Goal: Find specific page/section: Find specific page/section

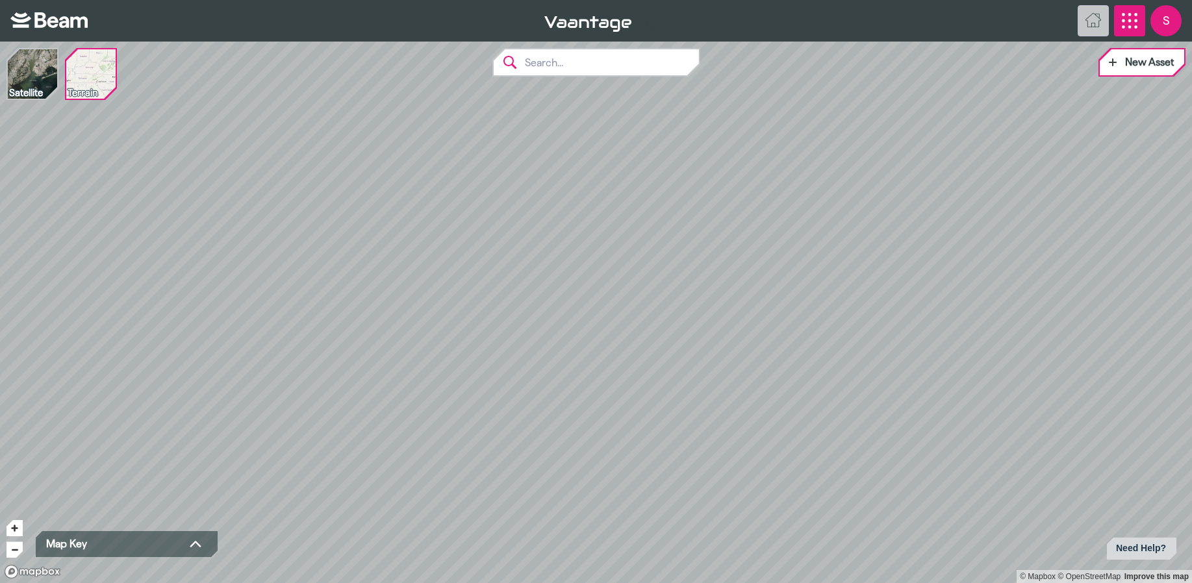
click at [1125, 21] on icon "App Menu" at bounding box center [1130, 21] width 16 height 16
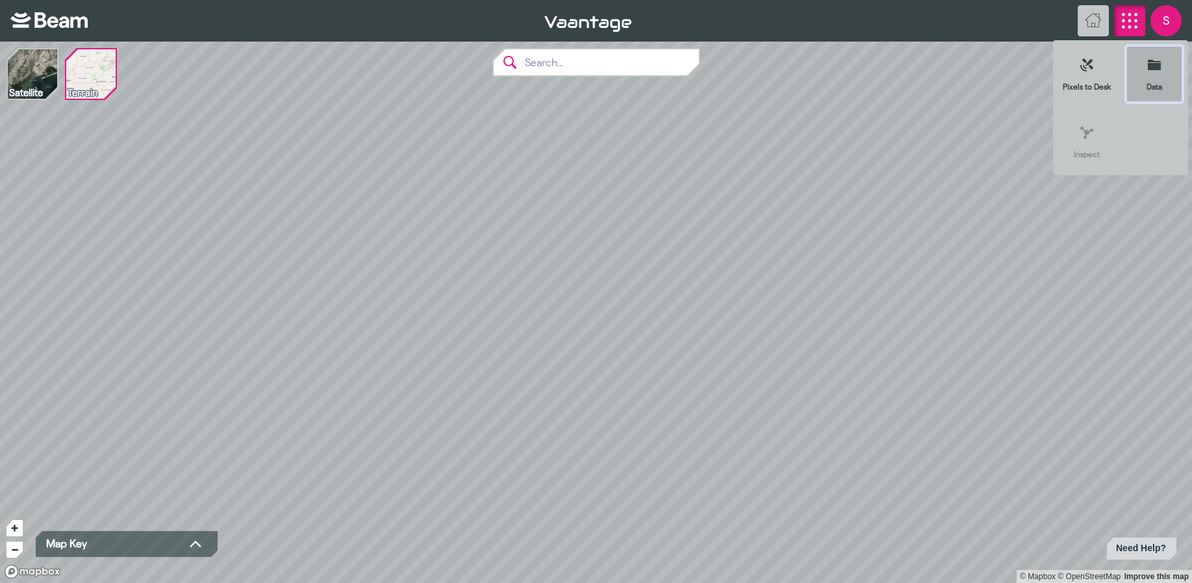
click at [1158, 63] on icon at bounding box center [1154, 65] width 13 height 10
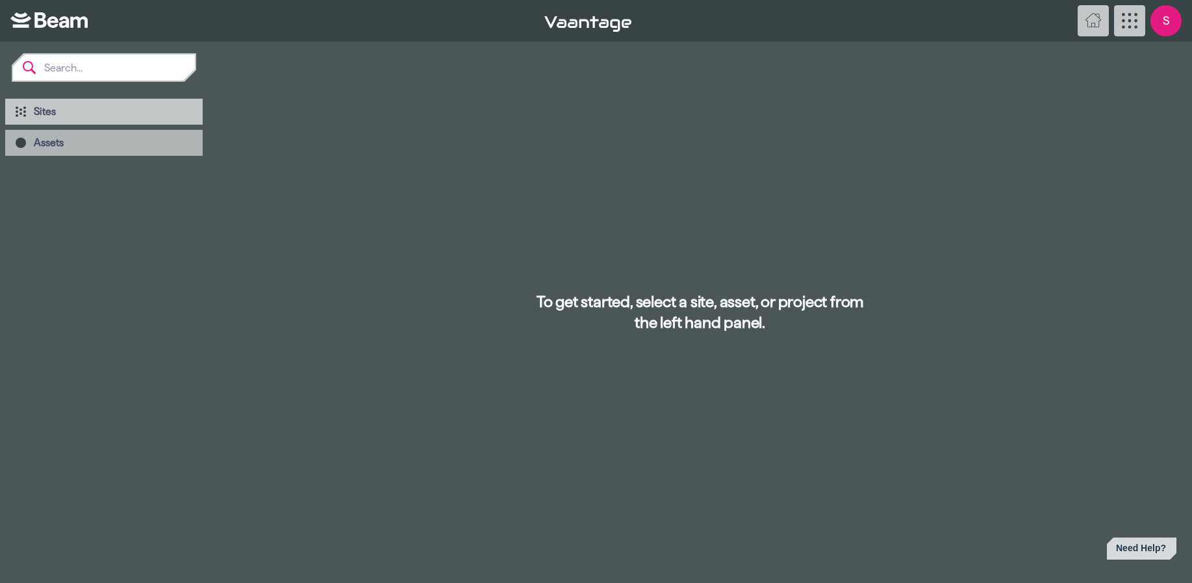
click at [47, 146] on span "Assets" at bounding box center [49, 142] width 30 height 11
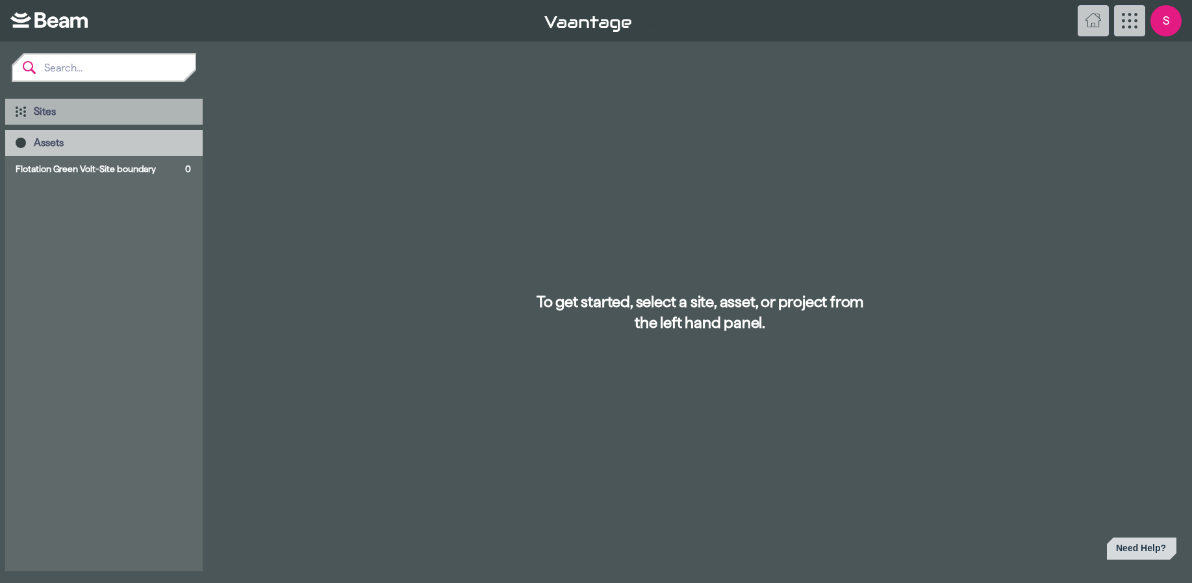
click at [59, 111] on span "Sites" at bounding box center [113, 111] width 158 height 13
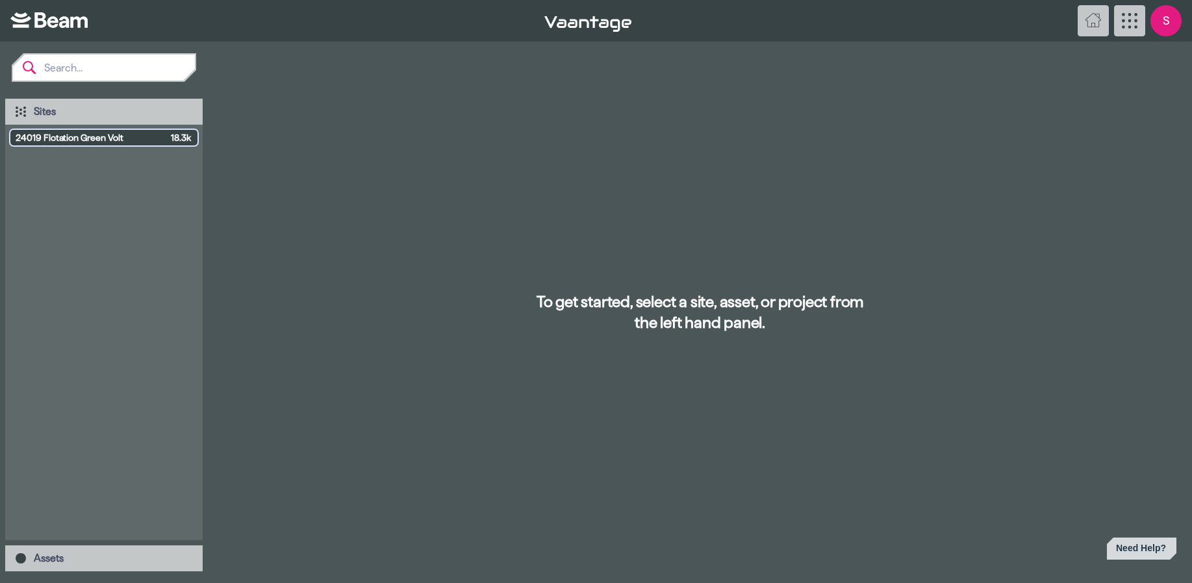
click at [60, 138] on span "24019 Flotation Green Volt" at bounding box center [91, 137] width 150 height 13
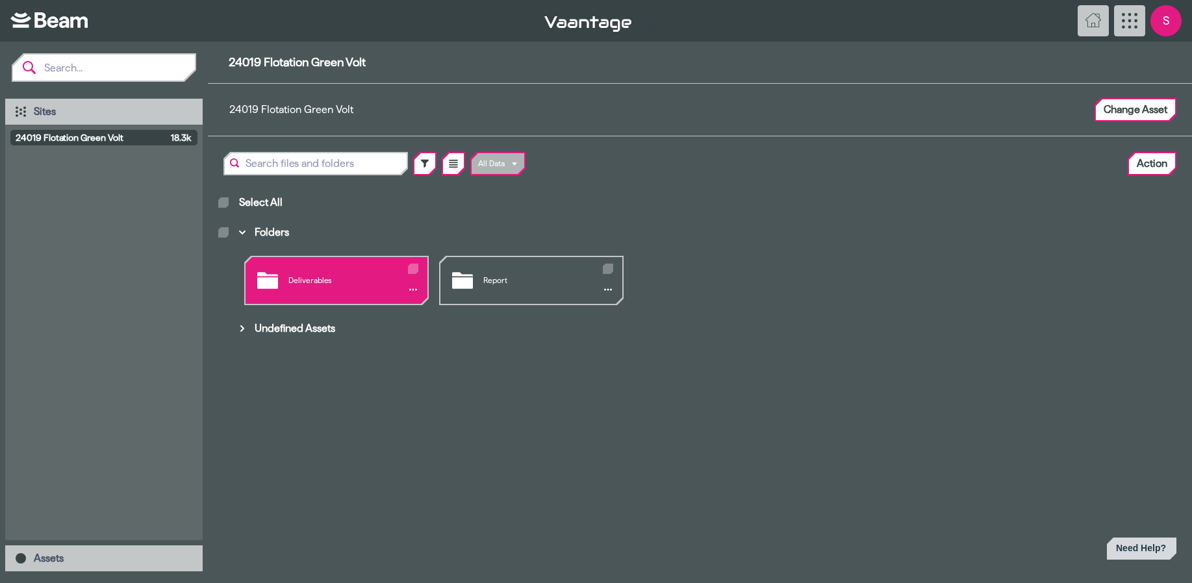
click at [296, 276] on div "Deliverables" at bounding box center [337, 280] width 182 height 47
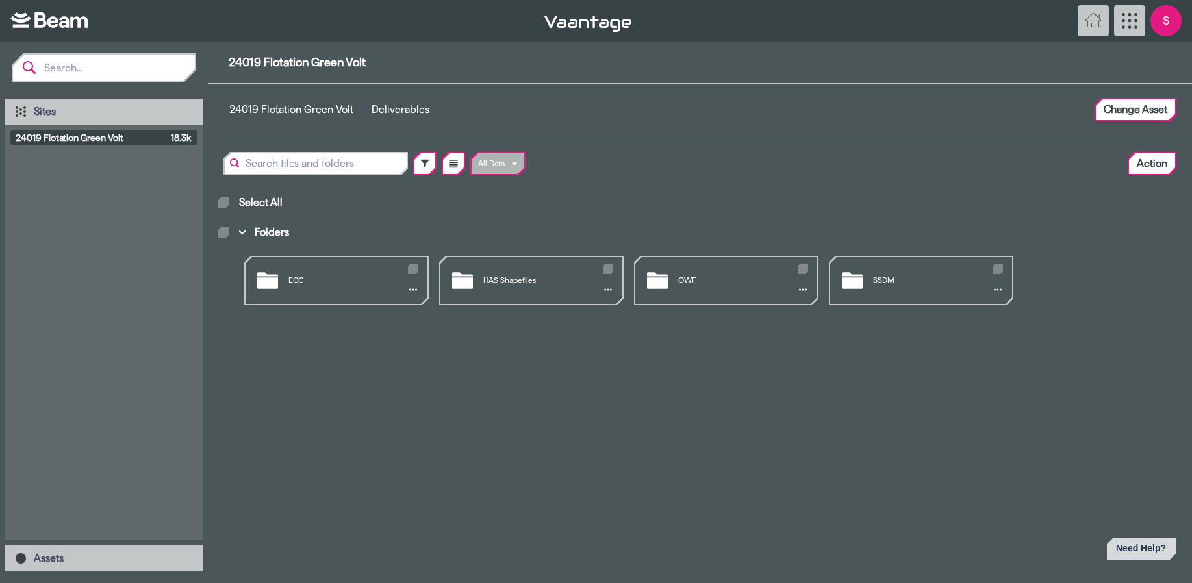
click at [296, 276] on div "ECC" at bounding box center [337, 280] width 182 height 47
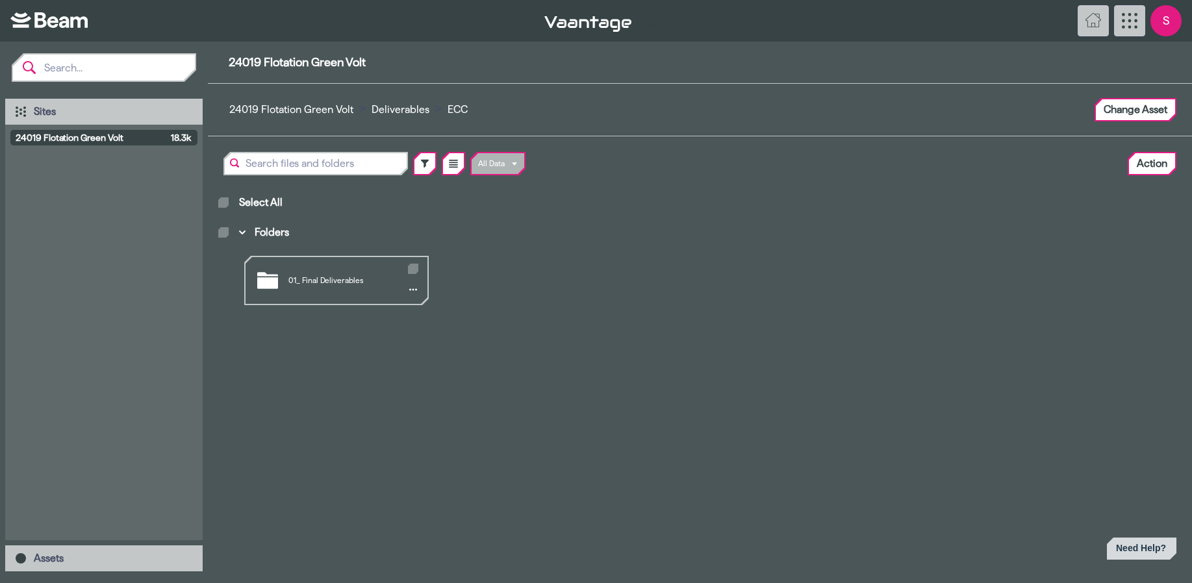
click at [296, 276] on div "01_ Final Deliverables" at bounding box center [337, 280] width 182 height 47
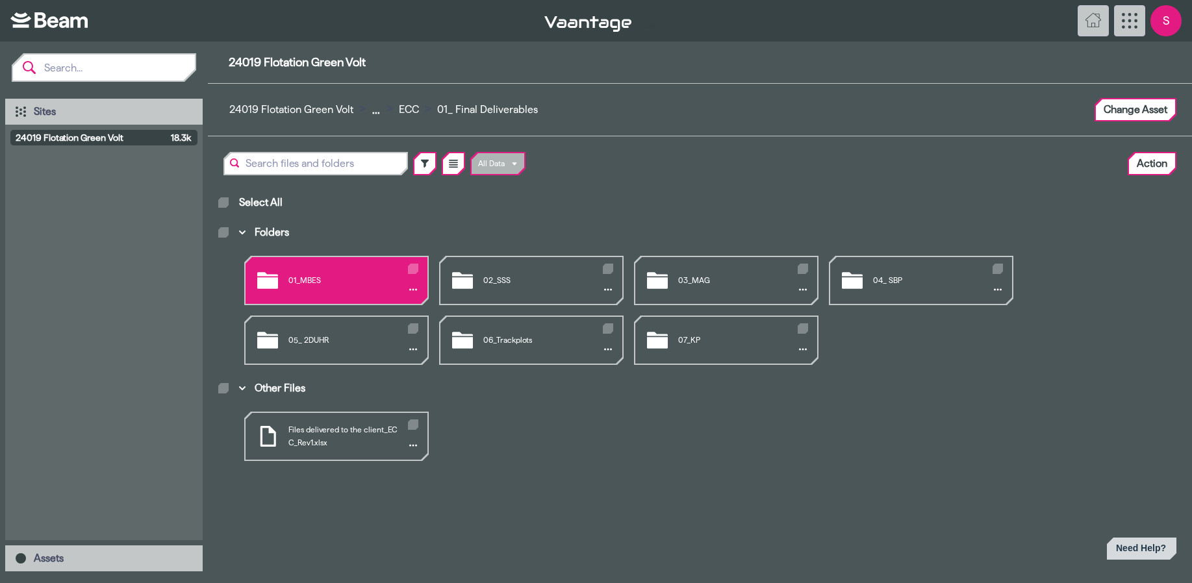
click at [357, 277] on div "01_MBES" at bounding box center [337, 280] width 182 height 47
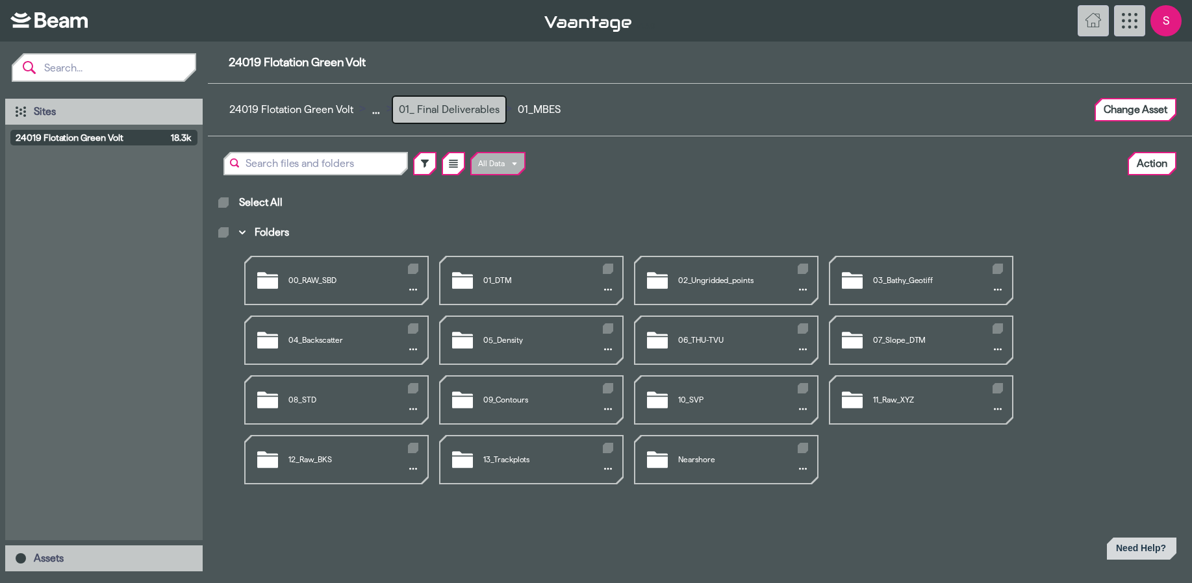
click at [459, 107] on button "01_ Final Deliverables" at bounding box center [449, 110] width 112 height 26
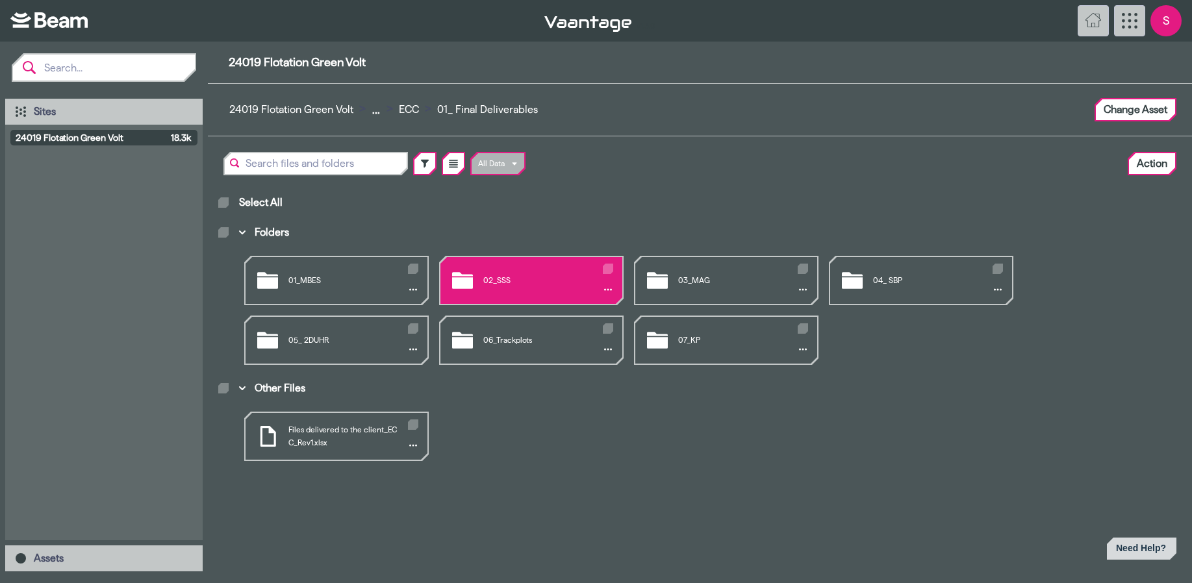
click at [509, 272] on div "02_SSS" at bounding box center [531, 280] width 182 height 47
